Goal: Task Accomplishment & Management: Manage account settings

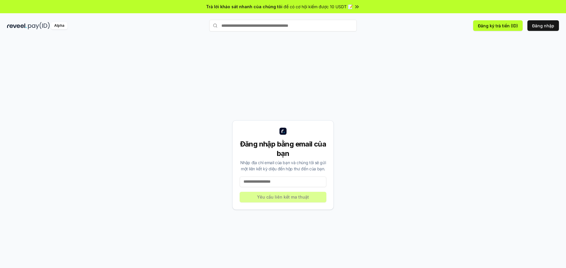
click at [288, 183] on input at bounding box center [283, 182] width 87 height 11
click at [267, 182] on input at bounding box center [283, 182] width 87 height 11
type input "**********"
click at [273, 194] on button "Yêu cầu liên kết ma thuật" at bounding box center [283, 197] width 87 height 11
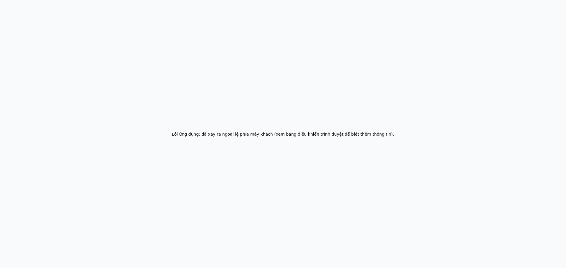
click at [510, 42] on div "Lỗi ứng dụng: đã xảy ra ngoại lệ phía máy khách (xem bảng điều khiển trình duyệ…" at bounding box center [283, 134] width 566 height 268
click at [229, 73] on div "Application error: a client-side exception has occurred (see the browser consol…" at bounding box center [283, 134] width 566 height 268
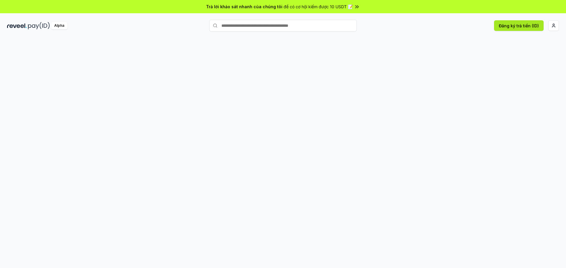
click at [509, 27] on font "Đăng ký trả tiền (ID)" at bounding box center [519, 25] width 40 height 5
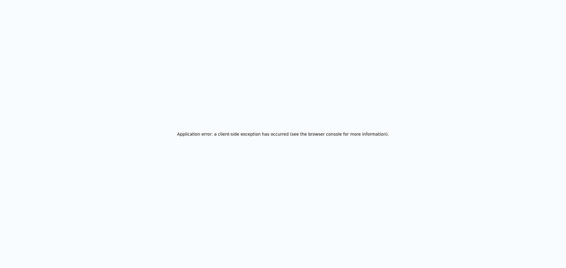
drag, startPoint x: 251, startPoint y: 56, endPoint x: 212, endPoint y: 52, distance: 39.7
click at [250, 56] on div "Application error: a client-side exception has occurred (see the browser consol…" at bounding box center [283, 134] width 566 height 268
click at [368, 74] on div "Application error: a client-side exception has occurred (see the browser consol…" at bounding box center [283, 134] width 566 height 268
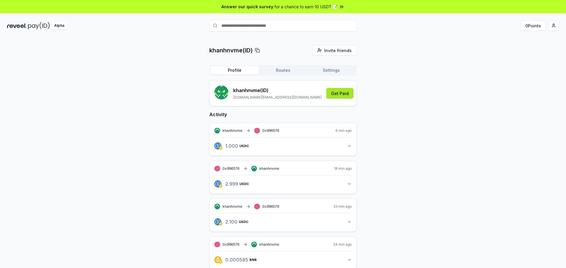
click at [346, 93] on button "Get Paid" at bounding box center [339, 93] width 27 height 11
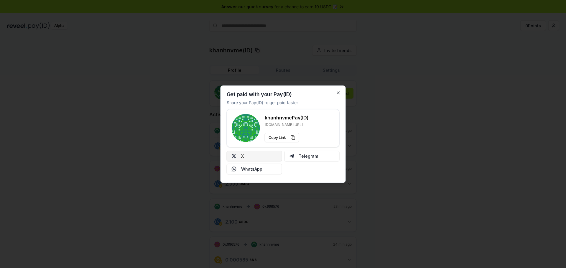
click at [258, 159] on button "X" at bounding box center [254, 156] width 55 height 11
click at [337, 93] on icon "button" at bounding box center [338, 92] width 5 height 5
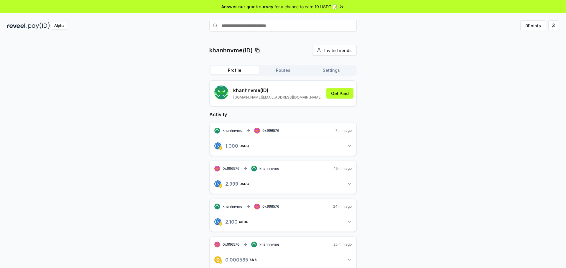
click at [277, 67] on button "Routes" at bounding box center [283, 70] width 48 height 8
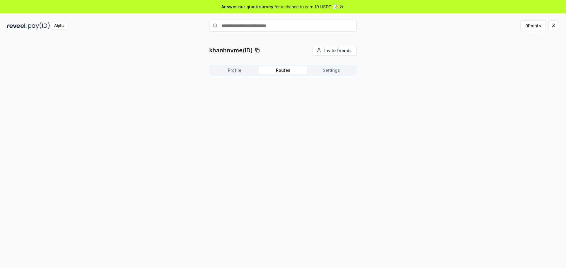
click at [238, 69] on button "Profile" at bounding box center [234, 70] width 48 height 8
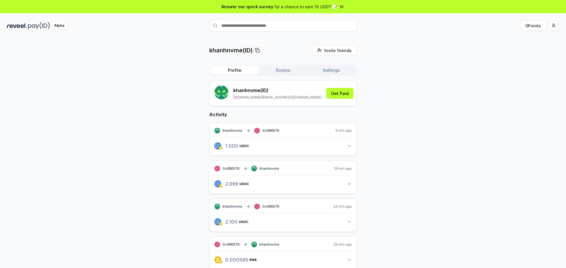
click at [326, 71] on button "Settings" at bounding box center [331, 70] width 48 height 8
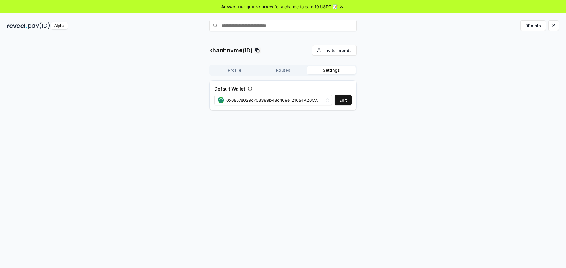
click at [223, 66] on div "Profile Routes Settings" at bounding box center [282, 70] width 147 height 11
click at [245, 70] on button "Profile" at bounding box center [234, 70] width 48 height 8
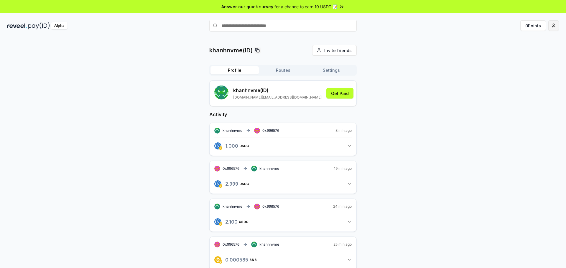
click at [554, 26] on html "Answer our quick survey for a chance to earn 10 USDT 📝 Alpha 0 Points khanhnvme…" at bounding box center [283, 134] width 566 height 268
click at [515, 61] on div "Connect Wallet" at bounding box center [525, 61] width 65 height 10
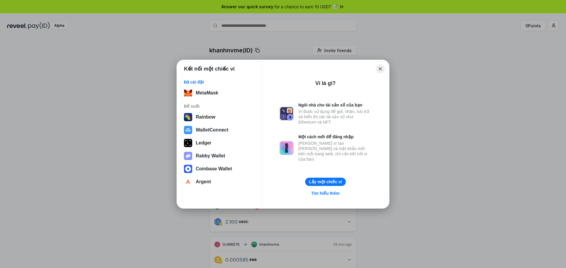
click at [383, 70] on button "Close" at bounding box center [380, 68] width 9 height 9
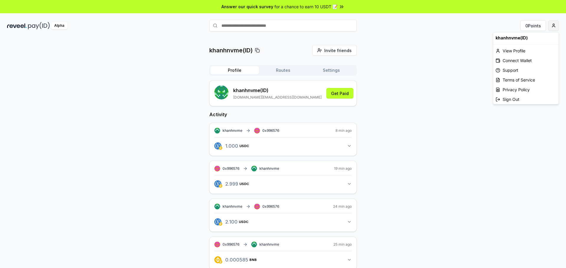
click at [551, 26] on html "Answer our quick survey for a chance to earn 10 USDT 📝 Alpha 0 Points khanhnvme…" at bounding box center [283, 134] width 566 height 268
click at [391, 93] on html "Answer our quick survey for a chance to earn 10 USDT 📝 Alpha 0 Points khanhnvme…" at bounding box center [283, 134] width 566 height 268
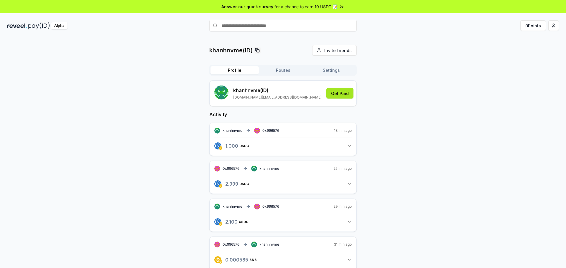
click at [342, 92] on button "Get Paid" at bounding box center [339, 93] width 27 height 11
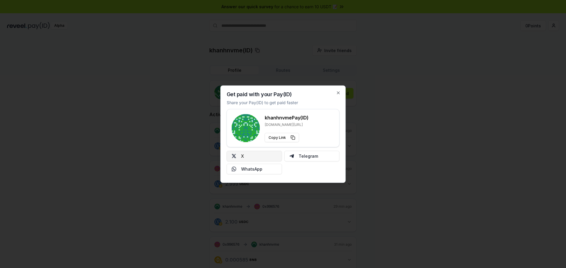
click at [264, 158] on button "X" at bounding box center [254, 156] width 55 height 11
drag, startPoint x: 340, startPoint y: 93, endPoint x: 335, endPoint y: 87, distance: 7.8
click at [339, 93] on icon "button" at bounding box center [338, 92] width 5 height 5
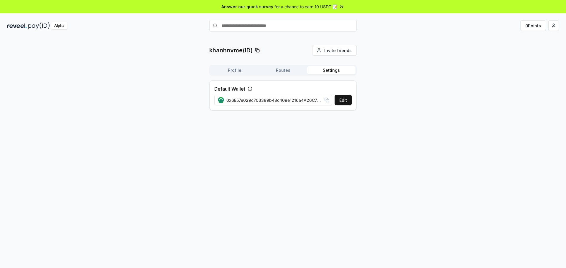
drag, startPoint x: 346, startPoint y: 73, endPoint x: 337, endPoint y: 73, distance: 9.4
click at [346, 73] on button "Settings" at bounding box center [331, 70] width 48 height 8
click at [242, 68] on button "Profile" at bounding box center [234, 70] width 48 height 8
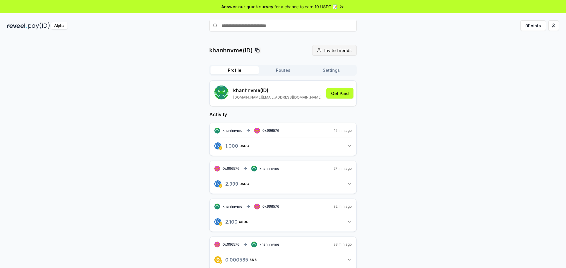
click at [342, 52] on span "Invite friends" at bounding box center [337, 50] width 27 height 6
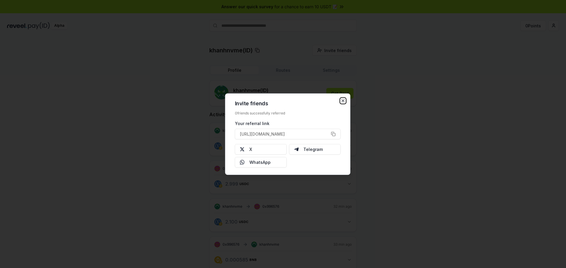
click at [344, 99] on icon "button" at bounding box center [343, 100] width 5 height 5
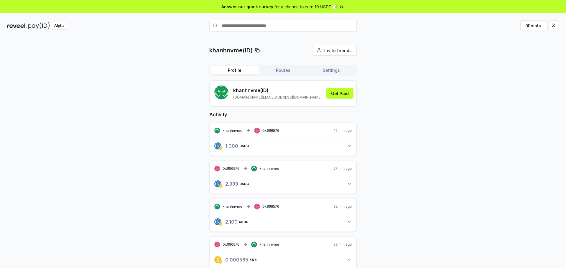
click at [59, 26] on div "Alpha" at bounding box center [59, 25] width 17 height 7
click at [541, 27] on button "0 Points" at bounding box center [533, 25] width 26 height 11
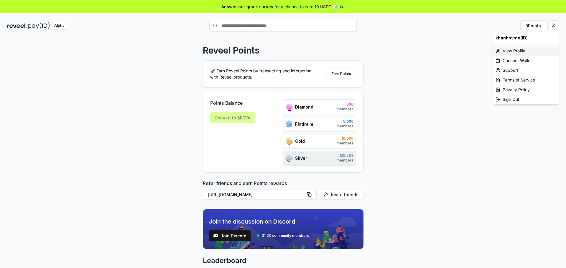
click at [527, 50] on div "View Profile" at bounding box center [525, 51] width 65 height 10
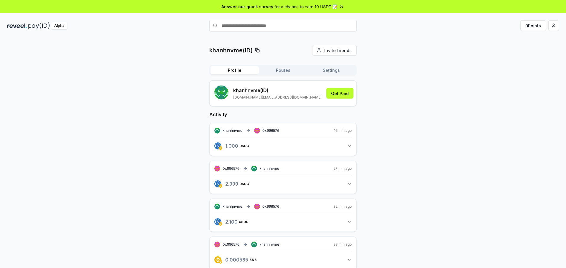
click at [283, 74] on button "Routes" at bounding box center [283, 70] width 48 height 8
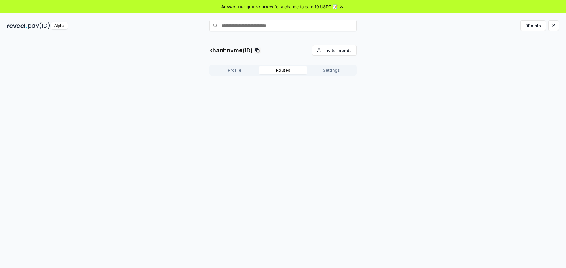
click at [242, 71] on button "Profile" at bounding box center [234, 70] width 48 height 8
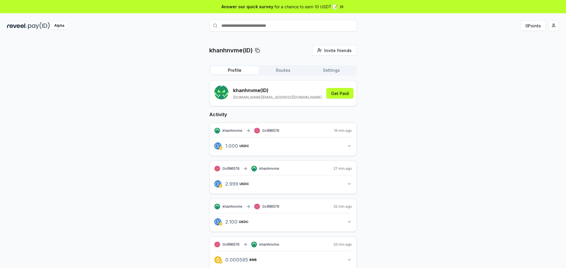
click at [334, 9] on span "for a chance to earn 10 USDT 📝" at bounding box center [305, 7] width 63 height 6
click at [338, 96] on button "Get Paid" at bounding box center [339, 93] width 27 height 11
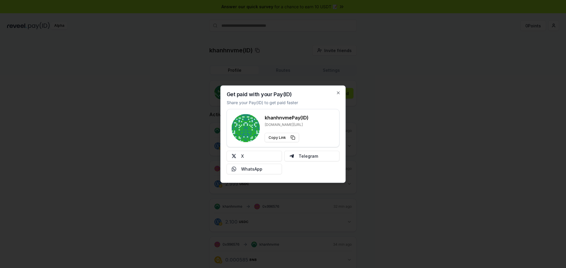
click at [341, 93] on div "Get paid with your Pay(ID) Share your Pay(ID) to get paid faster khanhnvme Pay(…" at bounding box center [282, 134] width 125 height 98
click at [336, 93] on icon "button" at bounding box center [338, 92] width 5 height 5
